Goal: Task Accomplishment & Management: Use online tool/utility

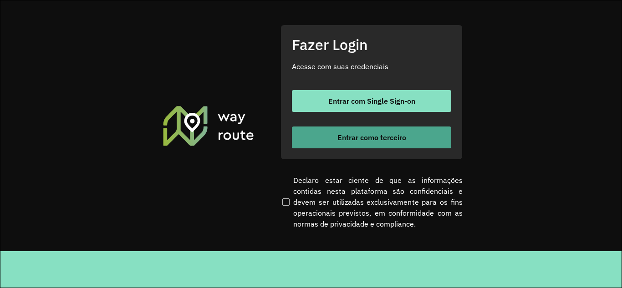
click at [361, 143] on button "Entrar como terceiro" at bounding box center [371, 138] width 159 height 22
click at [351, 143] on button "Entrar como terceiro" at bounding box center [371, 138] width 159 height 22
click at [341, 147] on button "Entrar como terceiro" at bounding box center [371, 138] width 159 height 22
click at [403, 134] on span "Entrar como terceiro" at bounding box center [371, 137] width 69 height 7
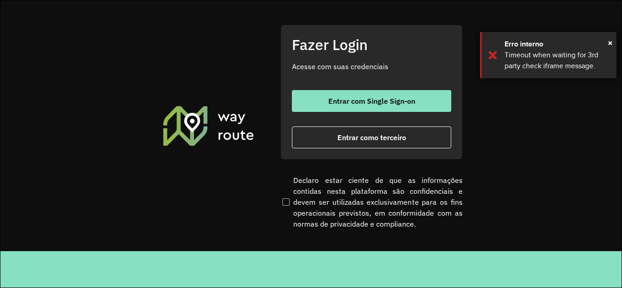
click at [606, 46] on div "Erro interno" at bounding box center [557, 44] width 105 height 11
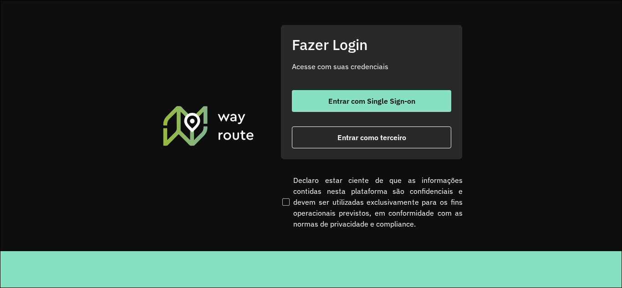
click at [609, 44] on span "×" at bounding box center [610, 43] width 5 height 14
click at [609, 44] on section "Fazer Login Acesse com suas credenciais Entrar com Single Sign-on Entrar como t…" at bounding box center [310, 125] width 621 height 251
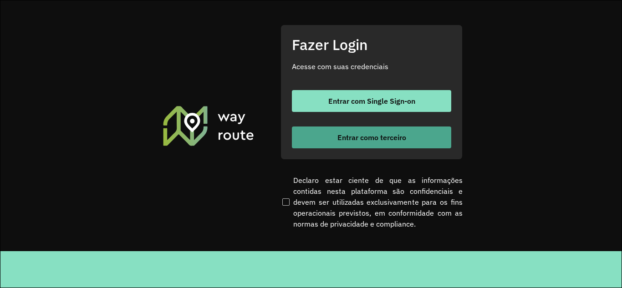
click at [393, 137] on span "Entrar como terceiro" at bounding box center [371, 137] width 69 height 7
click at [414, 132] on button "Entrar como terceiro" at bounding box center [371, 138] width 159 height 22
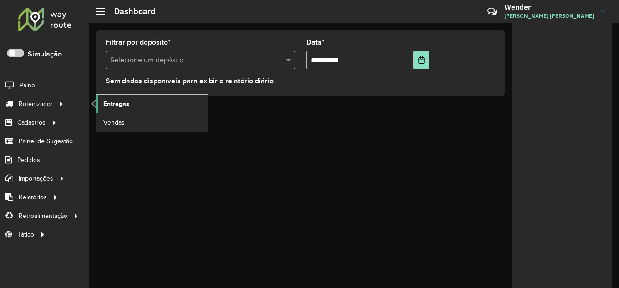
click at [49, 99] on span "Roteirizador" at bounding box center [36, 104] width 34 height 10
drag, startPoint x: 131, startPoint y: 110, endPoint x: 130, endPoint y: 115, distance: 5.0
click at [131, 109] on link "Entregas" at bounding box center [152, 104] width 112 height 18
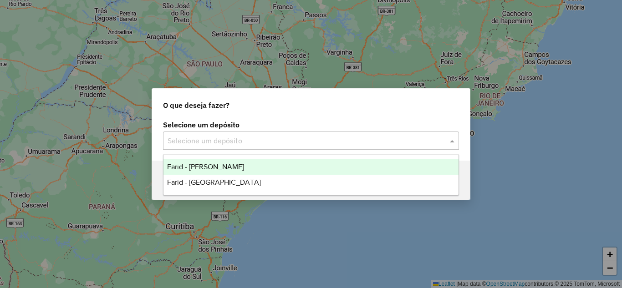
click at [264, 146] on input "text" at bounding box center [302, 141] width 269 height 11
click at [256, 163] on div "Farid - Conselheiro Lafaiete" at bounding box center [311, 166] width 295 height 15
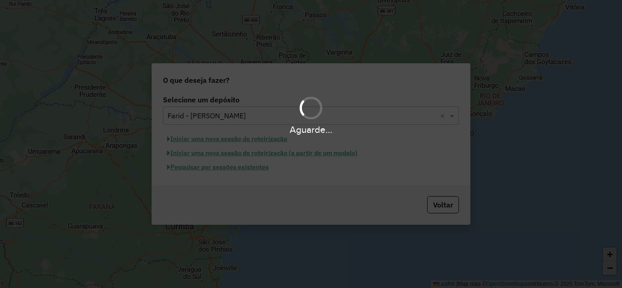
click at [236, 168] on div "Aguarde..." at bounding box center [311, 144] width 622 height 288
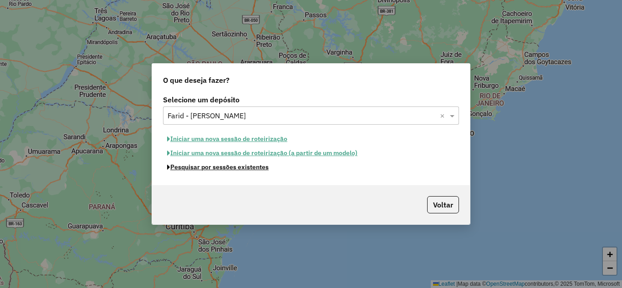
click at [235, 169] on button "Pesquisar por sessões existentes" at bounding box center [218, 167] width 110 height 14
